Goal: Information Seeking & Learning: Learn about a topic

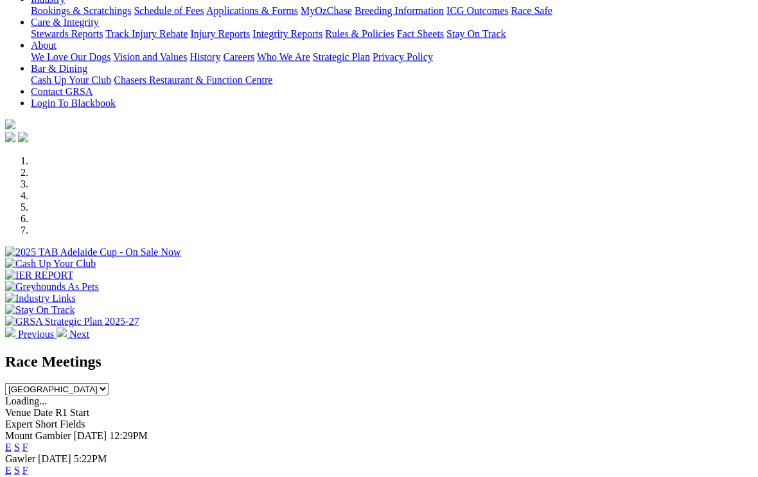
scroll to position [251, 0]
click at [28, 465] on link "F" at bounding box center [25, 470] width 6 height 11
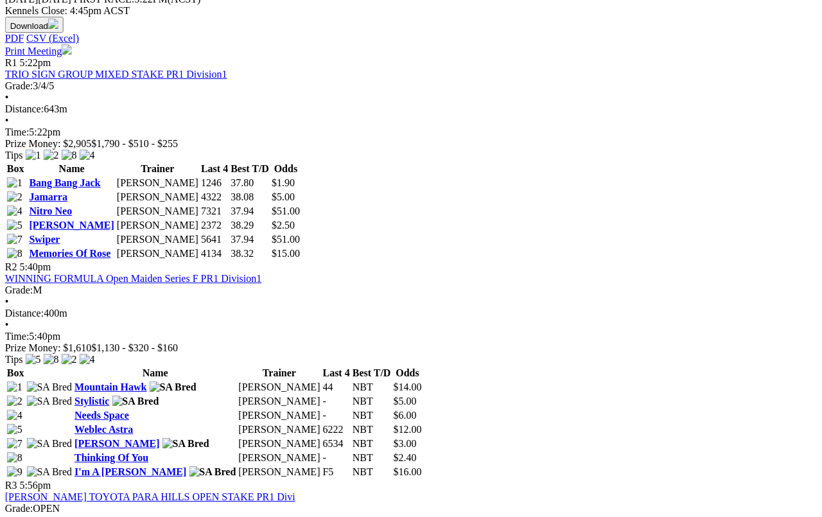
scroll to position [606, 1]
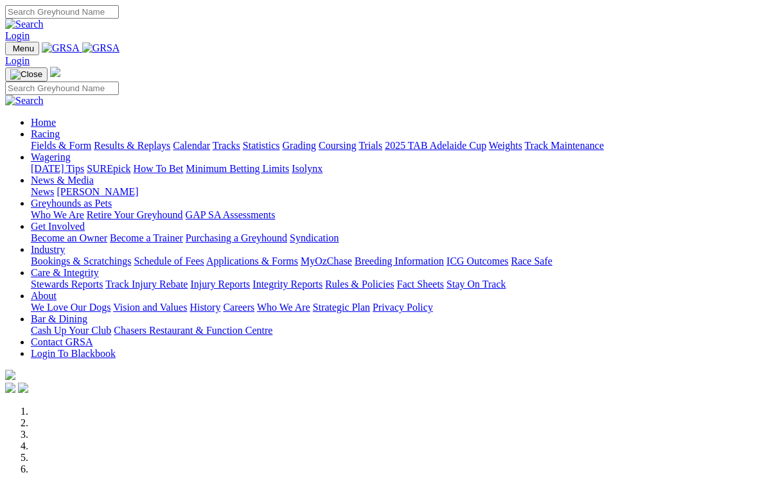
scroll to position [272, 0]
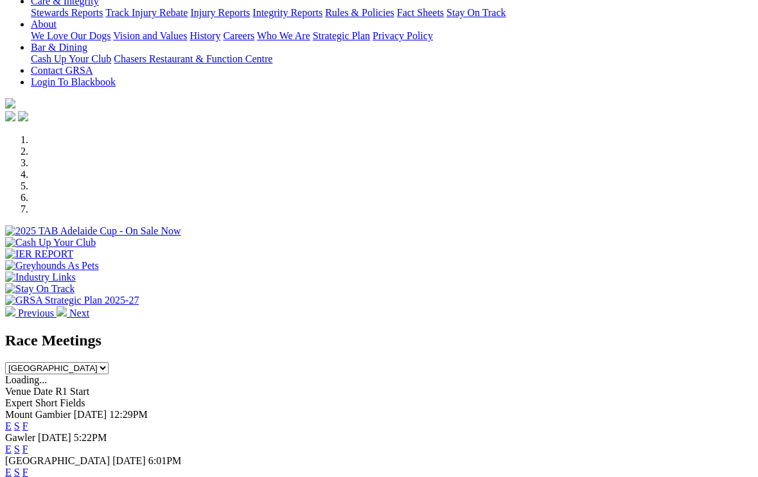
click at [28, 467] on link "F" at bounding box center [25, 472] width 6 height 11
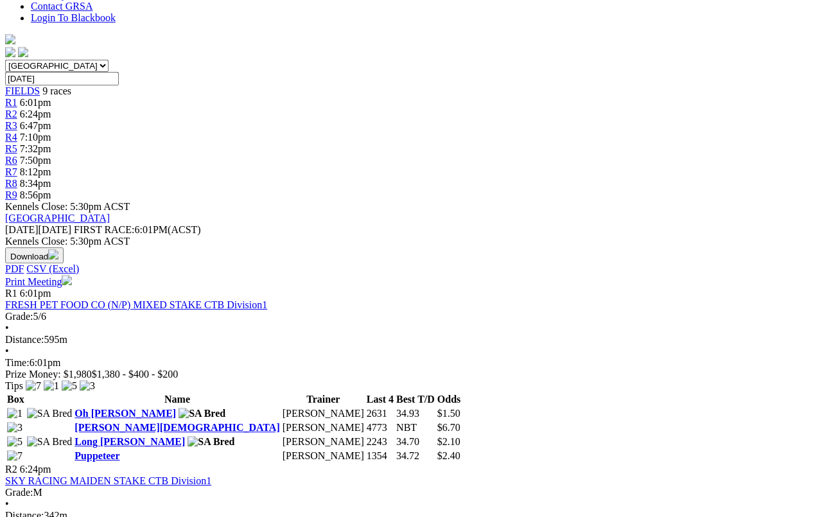
scroll to position [309, 0]
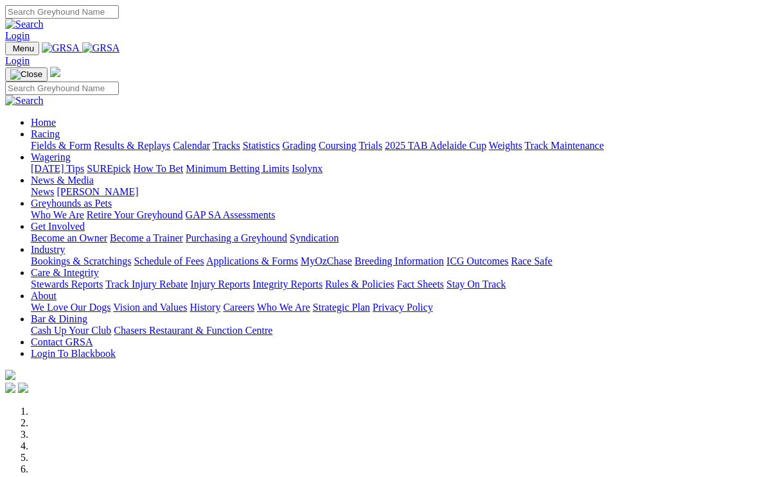
scroll to position [272, 0]
